Goal: Transaction & Acquisition: Purchase product/service

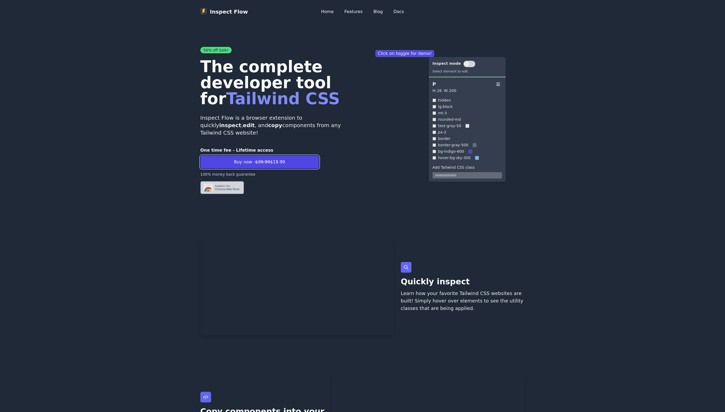
click at [268, 159] on span "Buy now - $39.99 $19.99" at bounding box center [259, 162] width 51 height 6
click at [223, 183] on img at bounding box center [221, 187] width 43 height 13
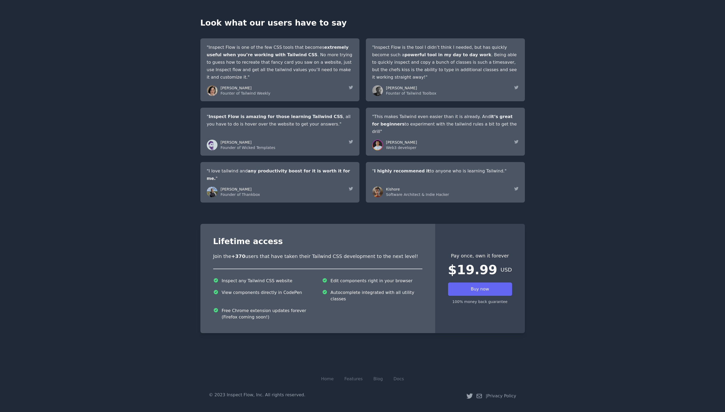
scroll to position [915, 0]
click at [282, 396] on p "© 2023 Inspect Flow, Inc. All rights reserved." at bounding box center [257, 395] width 97 height 6
